Goal: Task Accomplishment & Management: Use online tool/utility

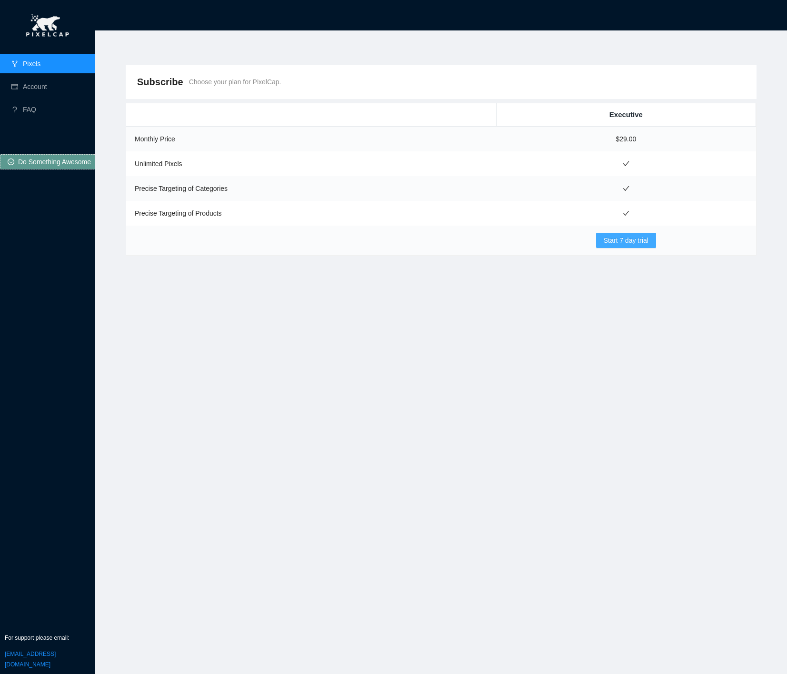
click at [626, 242] on span "Start 7 day trial" at bounding box center [626, 240] width 45 height 10
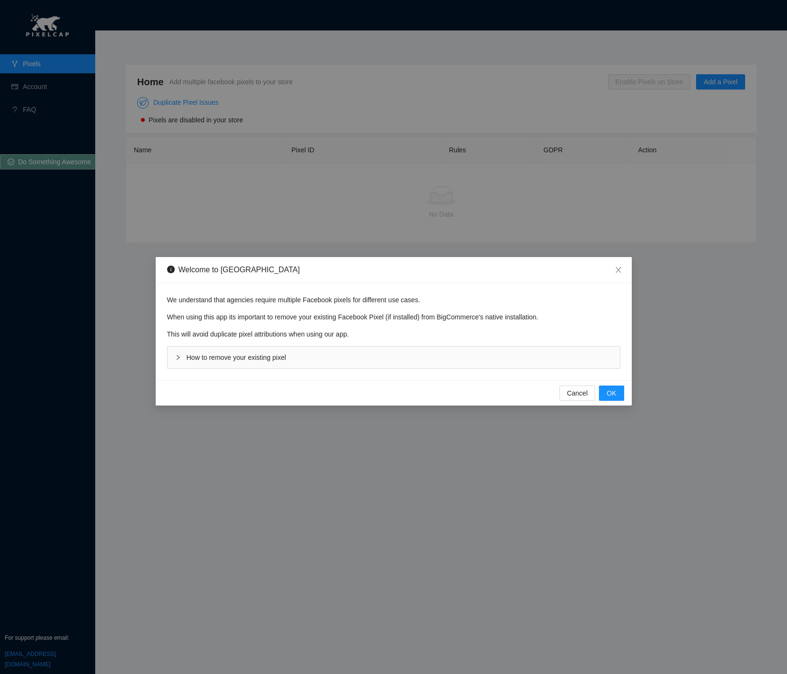
click at [257, 360] on span "How to remove your existing pixel" at bounding box center [237, 358] width 100 height 8
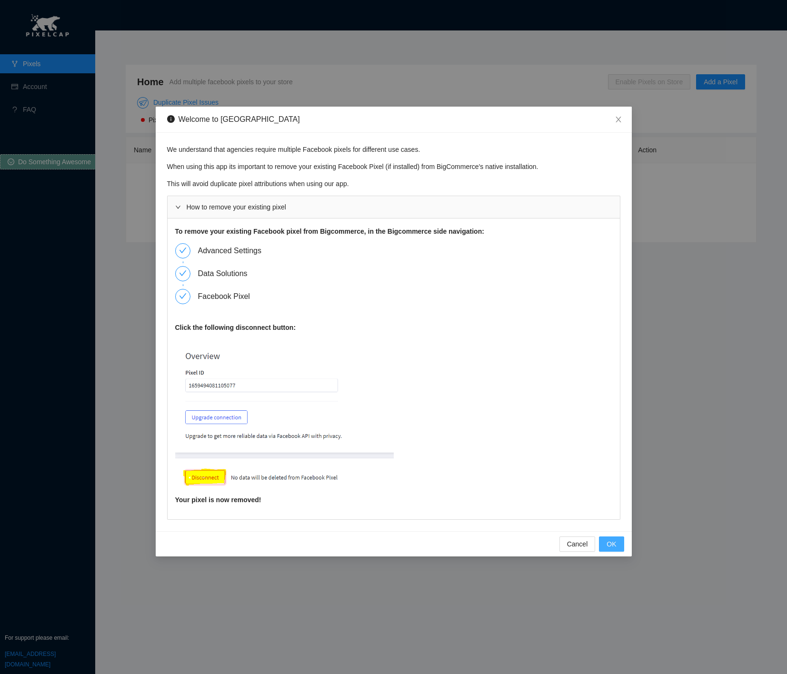
click at [613, 541] on span "OK" at bounding box center [612, 544] width 10 height 10
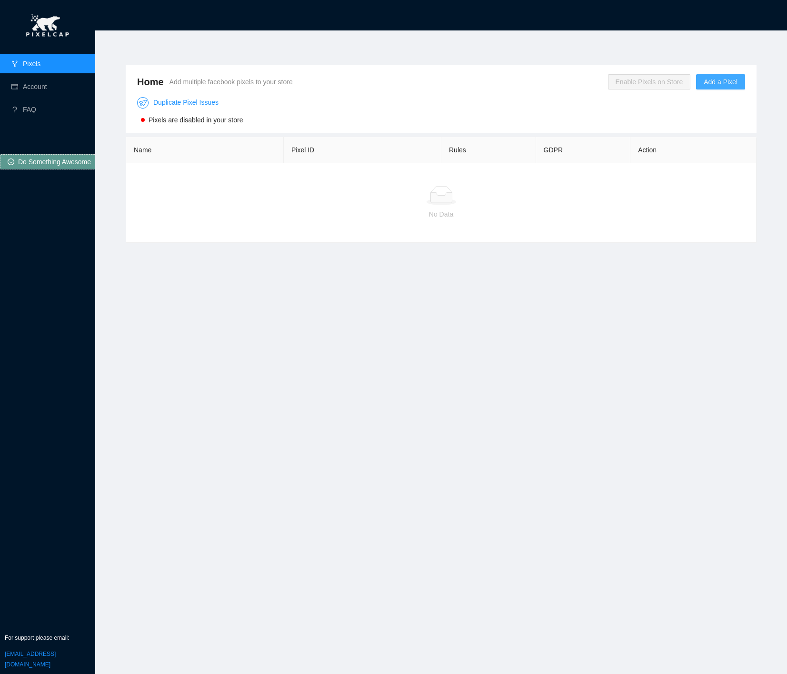
click at [721, 82] on span "Add a Pixel" at bounding box center [721, 82] width 34 height 10
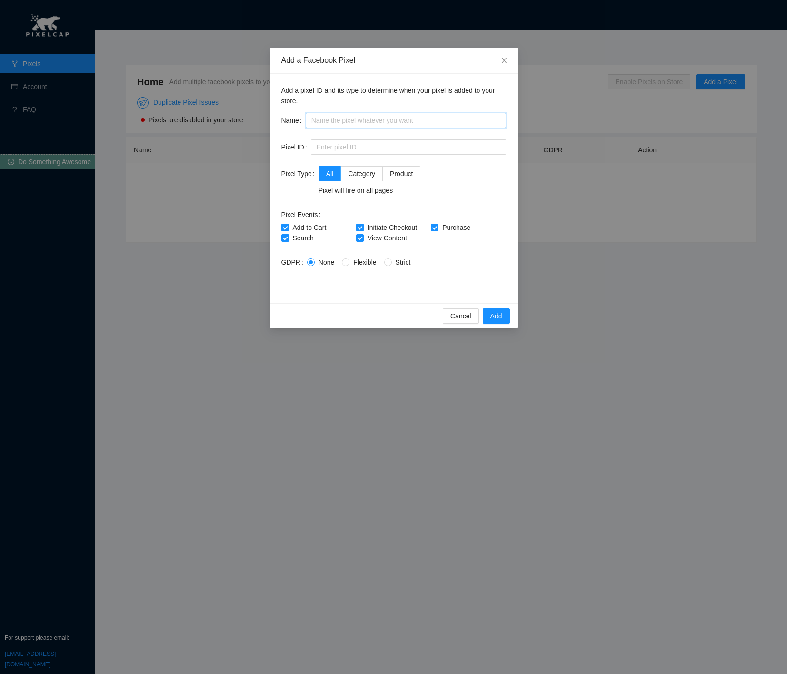
click at [342, 122] on input "text" at bounding box center [406, 120] width 200 height 15
type input "Main Website"
click at [366, 148] on input "text" at bounding box center [408, 147] width 195 height 15
paste input "1079415553831453"
type input "1079415553831453"
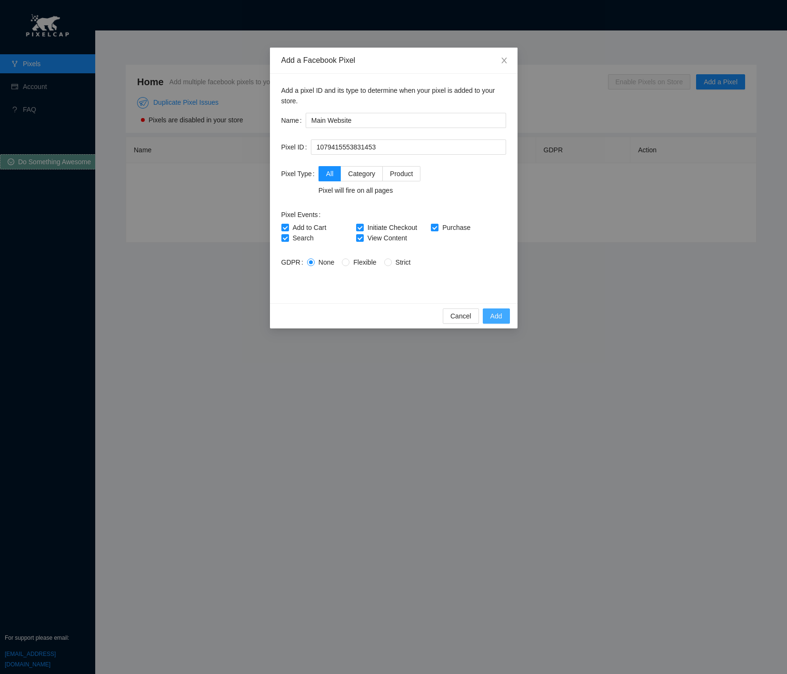
click at [498, 315] on span "Add" at bounding box center [496, 316] width 12 height 10
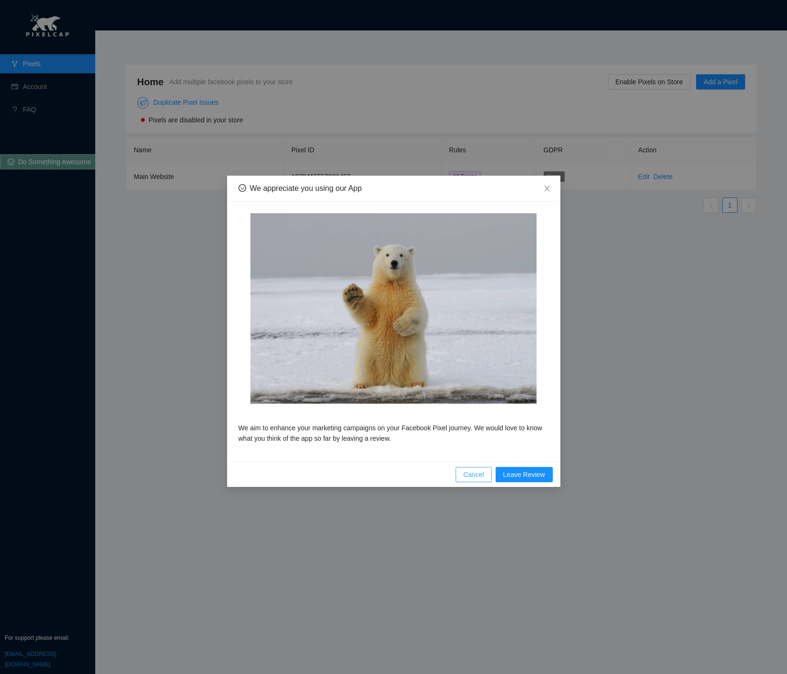
click at [465, 477] on span "Cancel" at bounding box center [473, 475] width 21 height 10
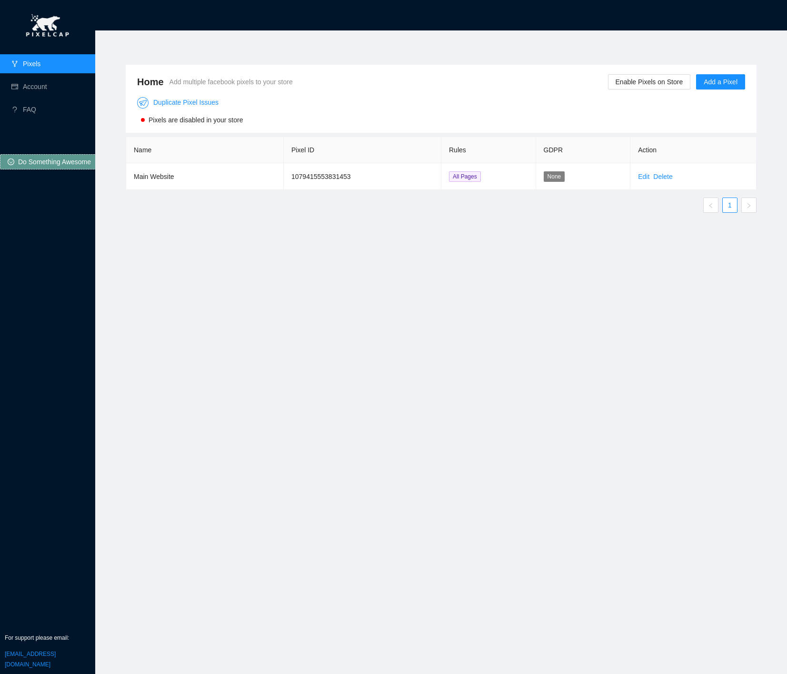
click at [413, 395] on div "Home Add multiple facebook pixels to your store Enable Pixels on Store Add a Pi…" at bounding box center [441, 346] width 654 height 587
click at [438, 312] on div "Home Add multiple facebook pixels to your store Enable Pixels on Store Add a Pi…" at bounding box center [441, 346] width 654 height 587
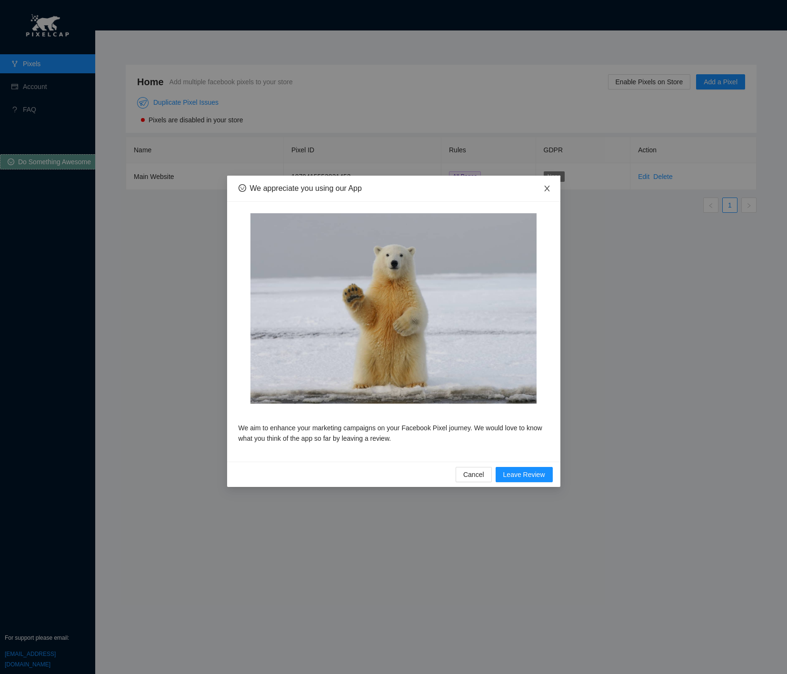
click at [544, 188] on icon "close" at bounding box center [547, 189] width 8 height 8
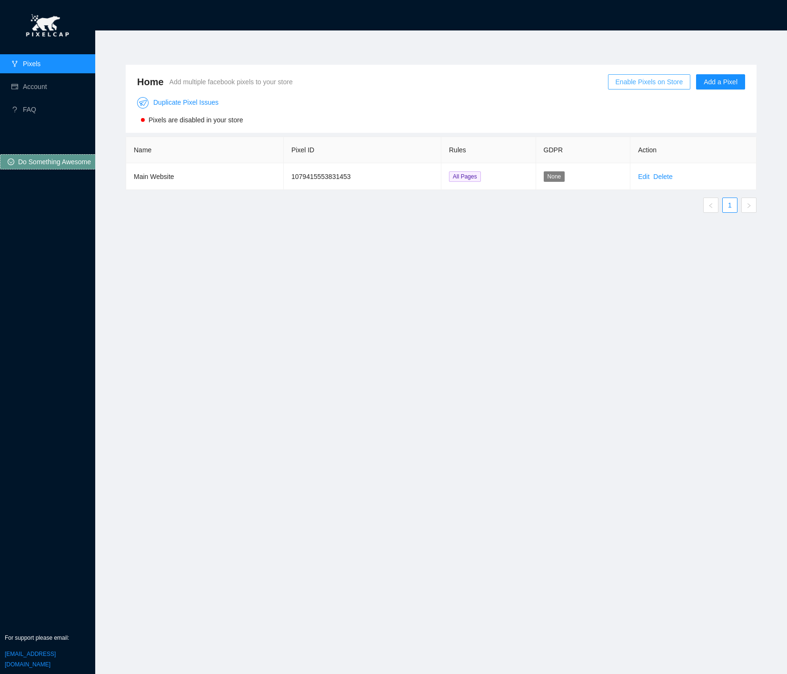
click at [629, 81] on span "Enable Pixels on Store" at bounding box center [650, 82] width 68 height 10
click at [667, 55] on span "OK" at bounding box center [667, 54] width 10 height 10
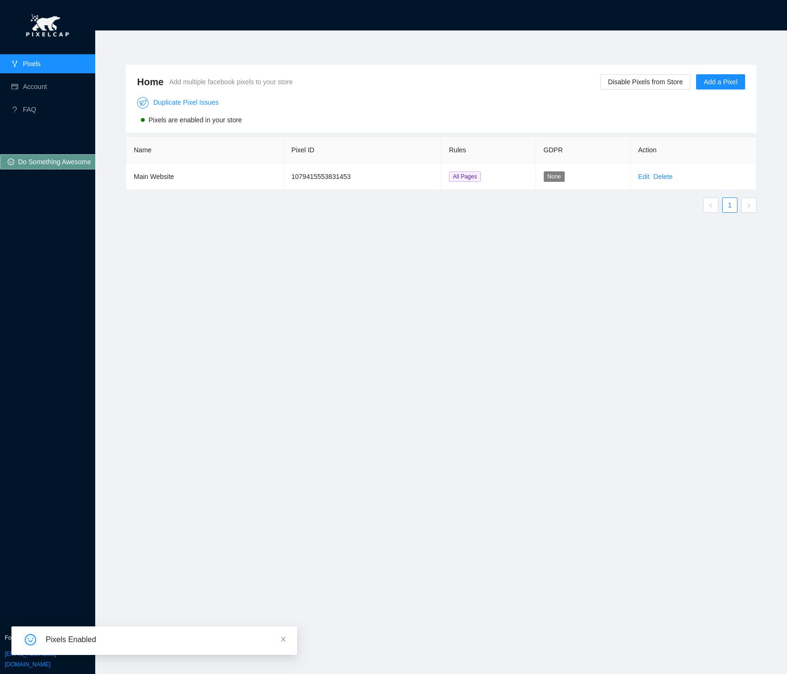
click at [485, 297] on div "Home Add multiple facebook pixels to your store Disable Pixels from Store Add a…" at bounding box center [441, 346] width 654 height 587
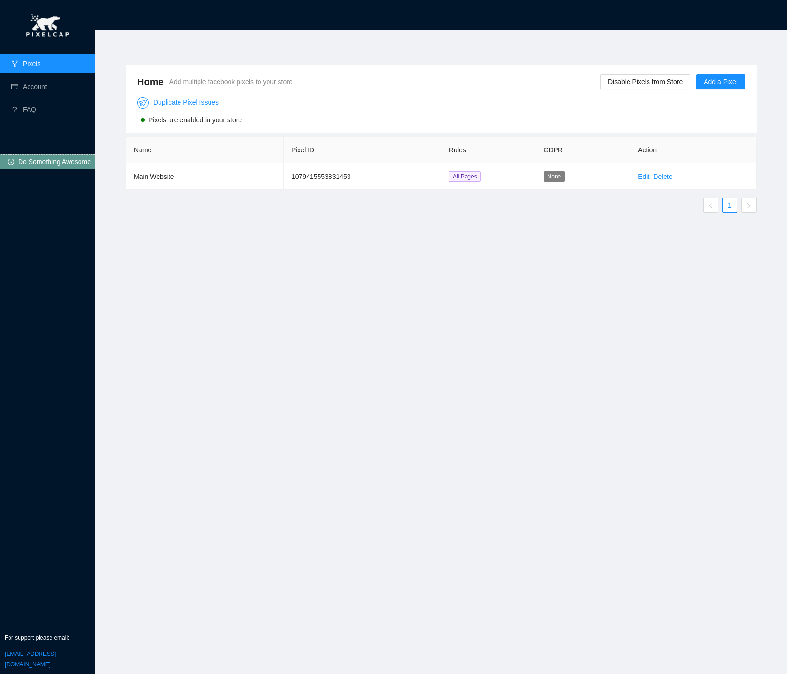
click at [324, 313] on div "Home Add multiple facebook pixels to your store Disable Pixels from Store Add a…" at bounding box center [441, 346] width 654 height 587
click at [558, 252] on div "Home Add multiple facebook pixels to your store Disable Pixels from Store Add a…" at bounding box center [441, 346] width 654 height 587
